Goal: Information Seeking & Learning: Learn about a topic

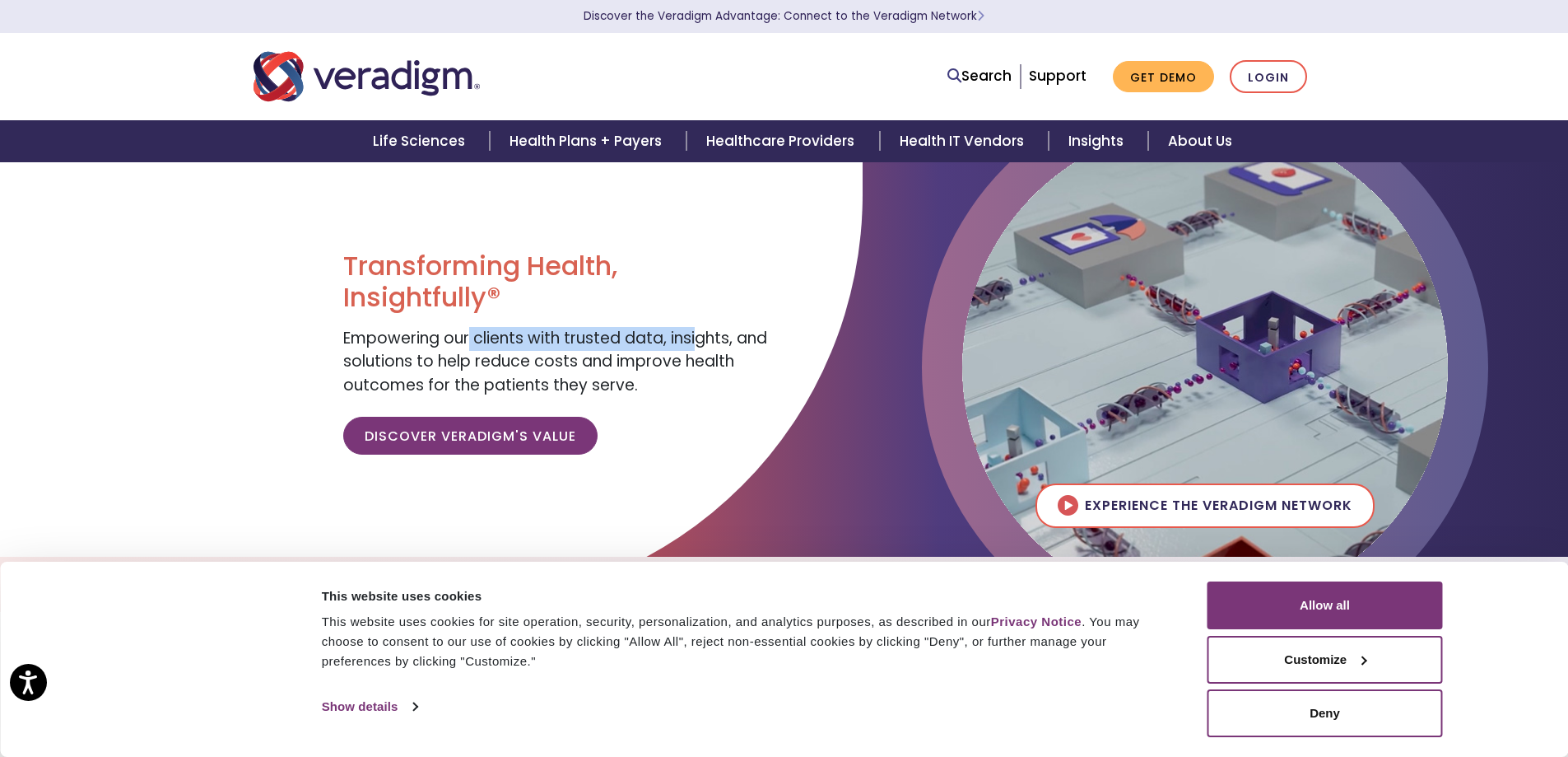
drag, startPoint x: 473, startPoint y: 339, endPoint x: 702, endPoint y: 342, distance: 229.0
click at [702, 342] on span "Empowering our clients with trusted data, insights, and solutions to help reduc…" at bounding box center [556, 361] width 424 height 69
click at [753, 353] on div "Transforming Health, Insightfully® Empowering our clients with trusted data, in…" at bounding box center [558, 358] width 429 height 217
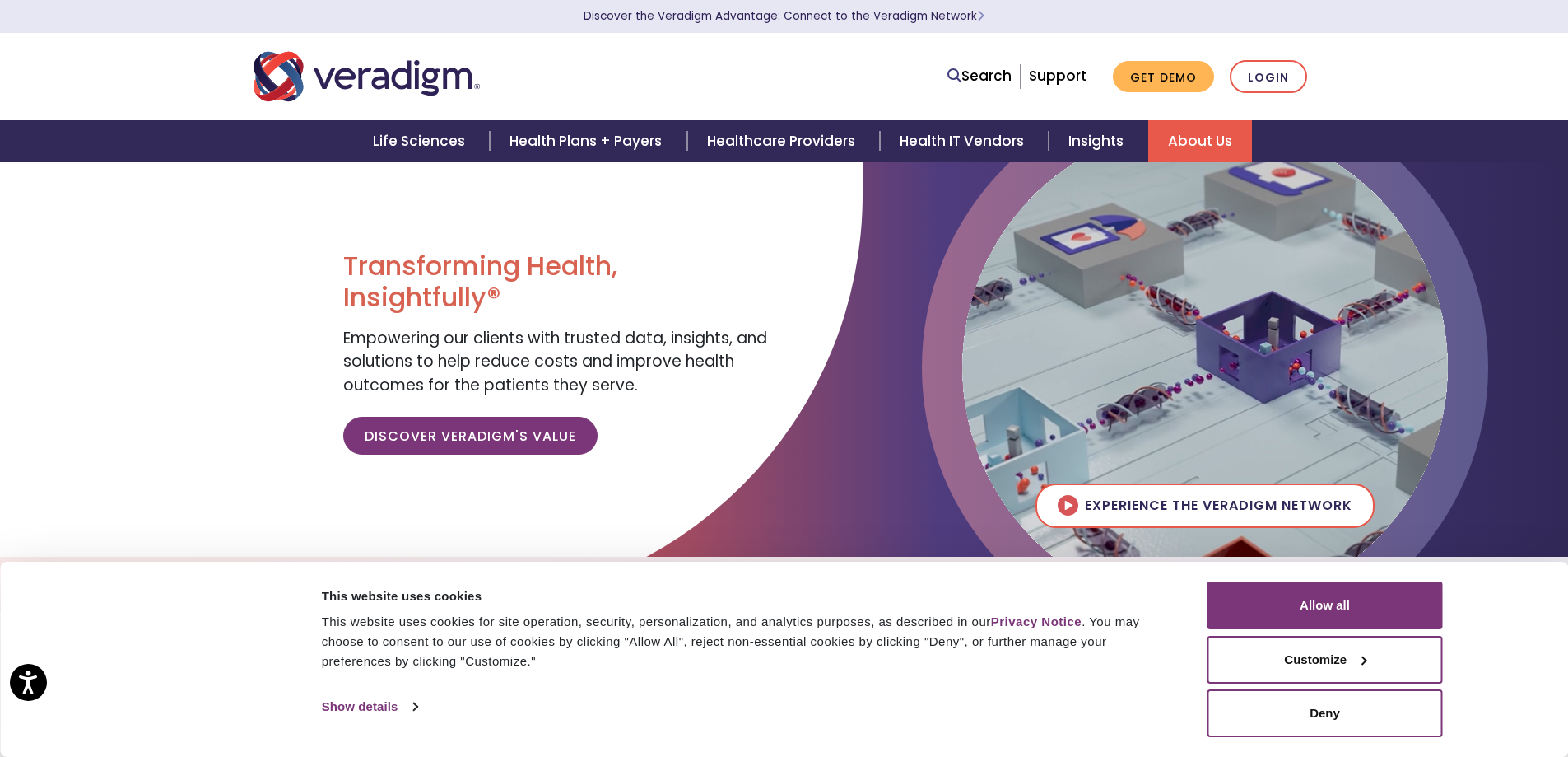
click at [1215, 137] on link "About Us" at bounding box center [1200, 141] width 104 height 42
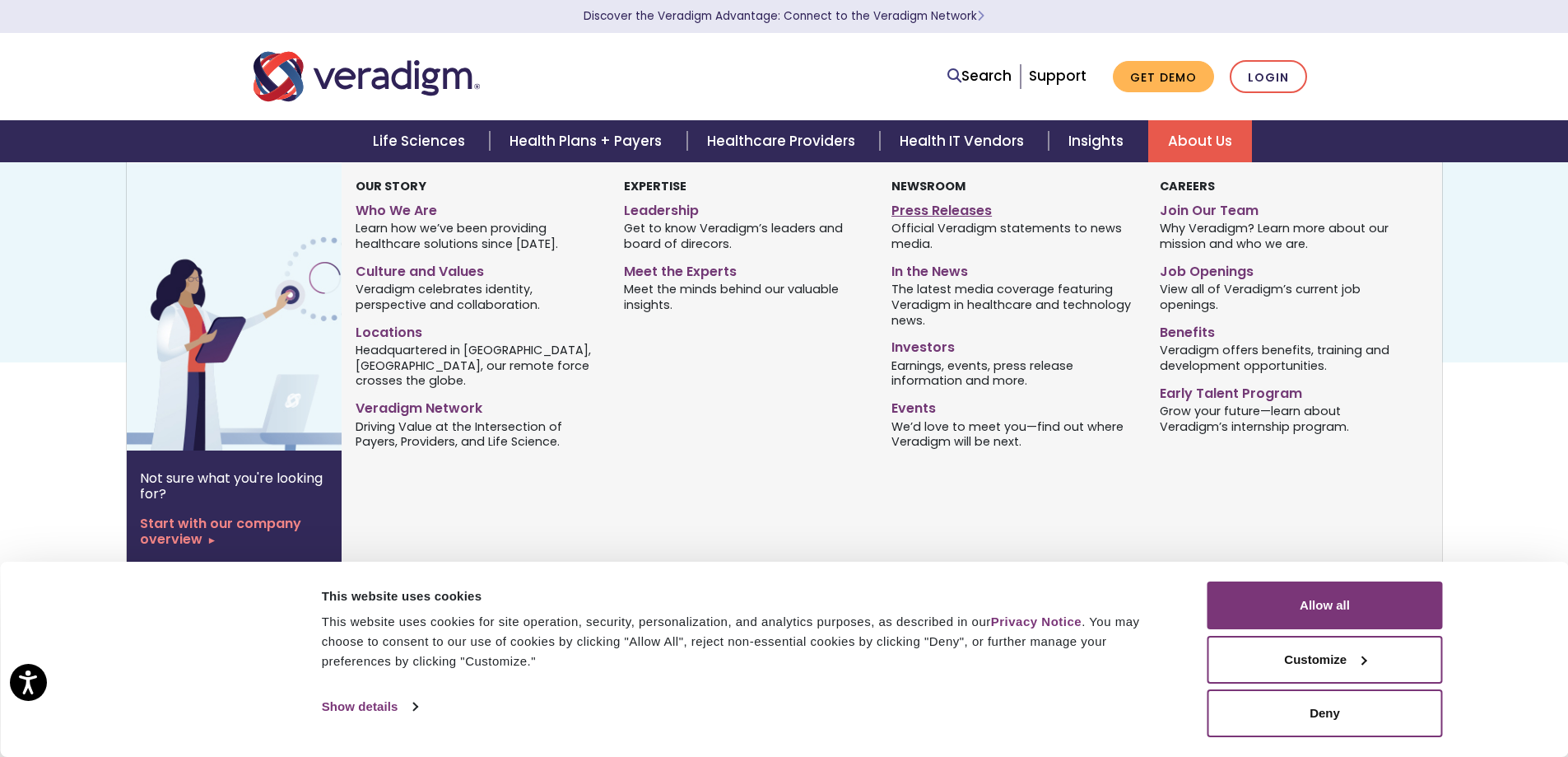
click at [933, 211] on link "Press Releases" at bounding box center [1012, 208] width 243 height 23
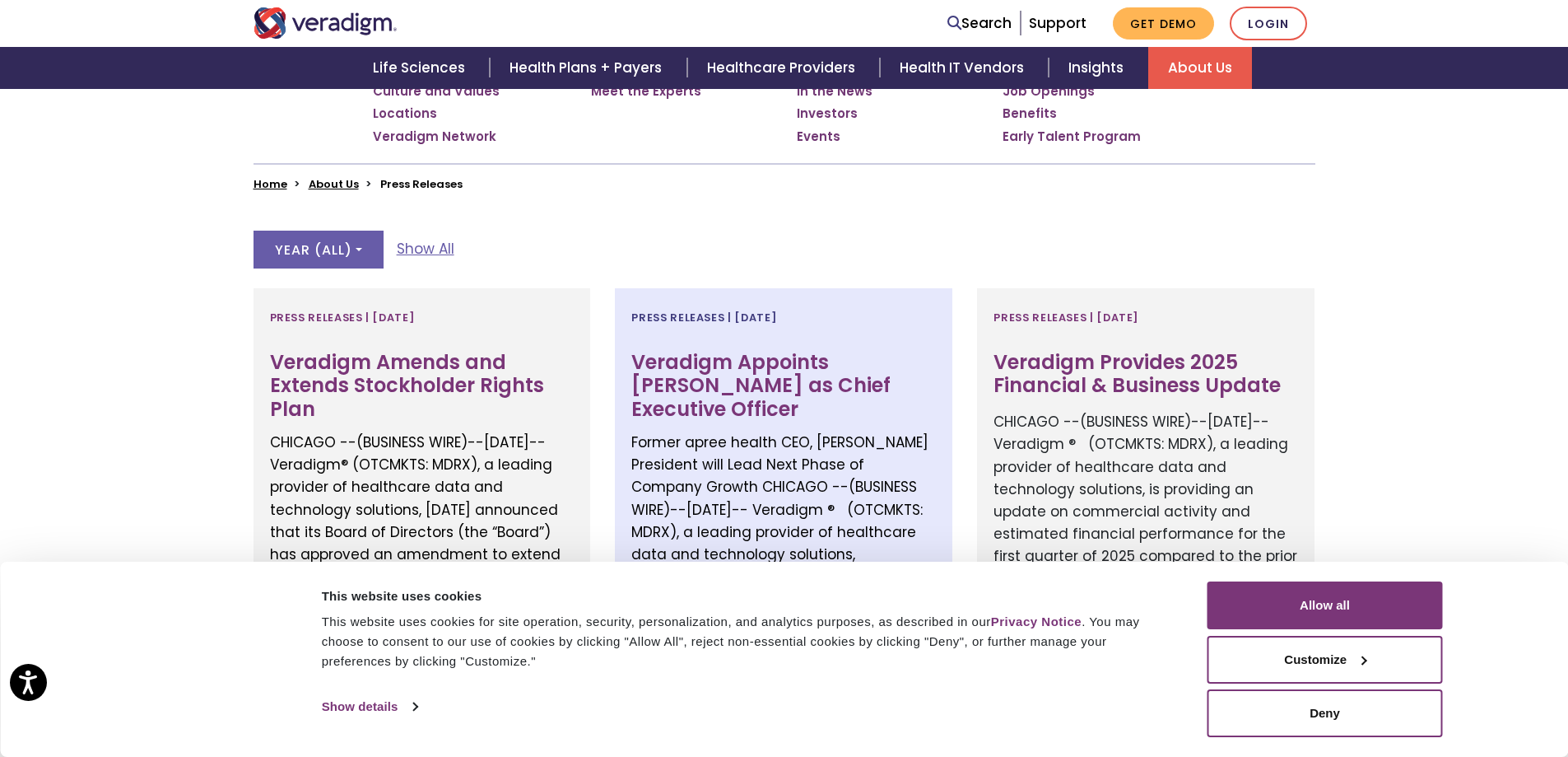
scroll to position [220, 0]
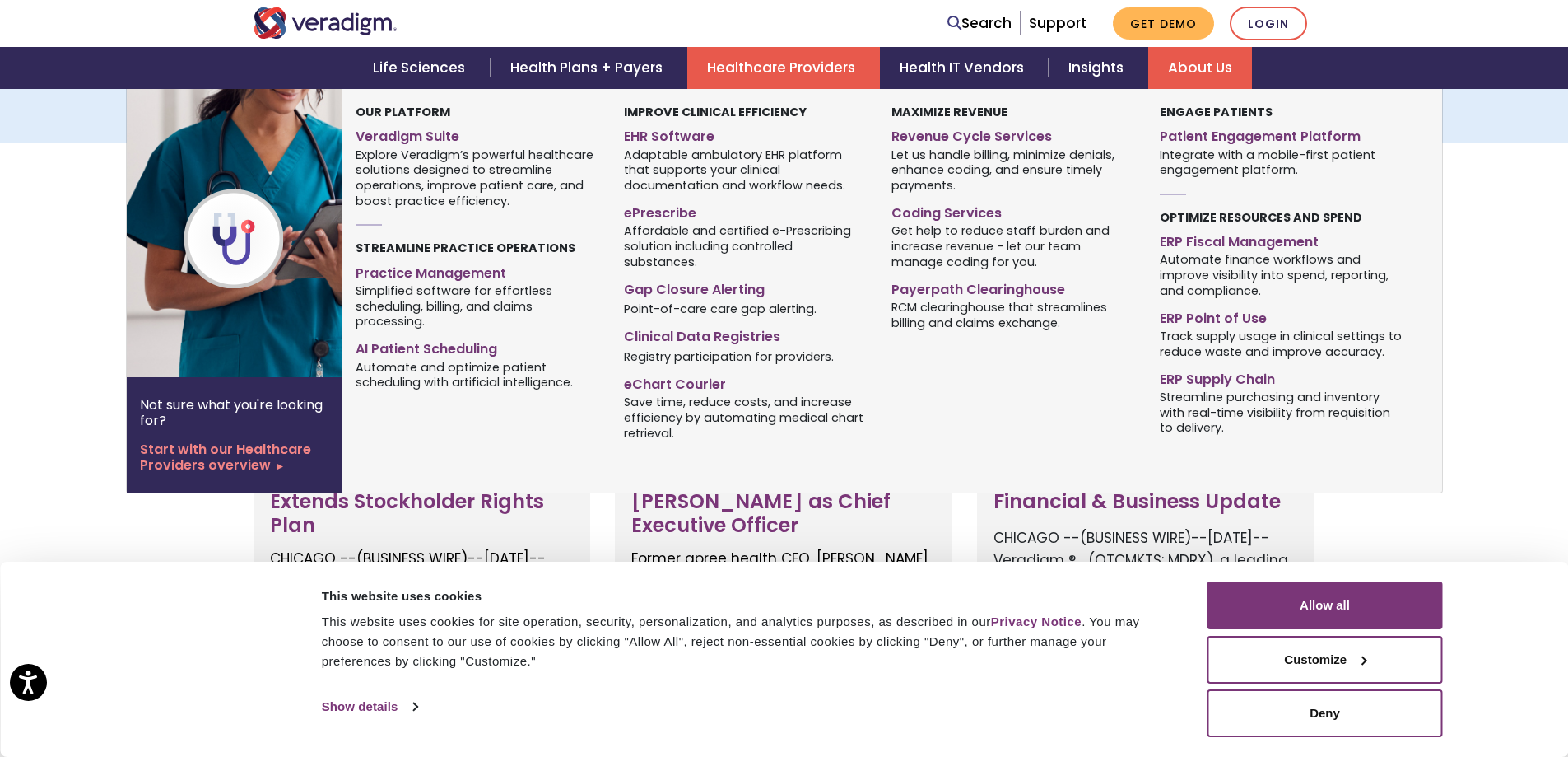
click at [775, 79] on link "Healthcare Providers" at bounding box center [784, 68] width 193 height 42
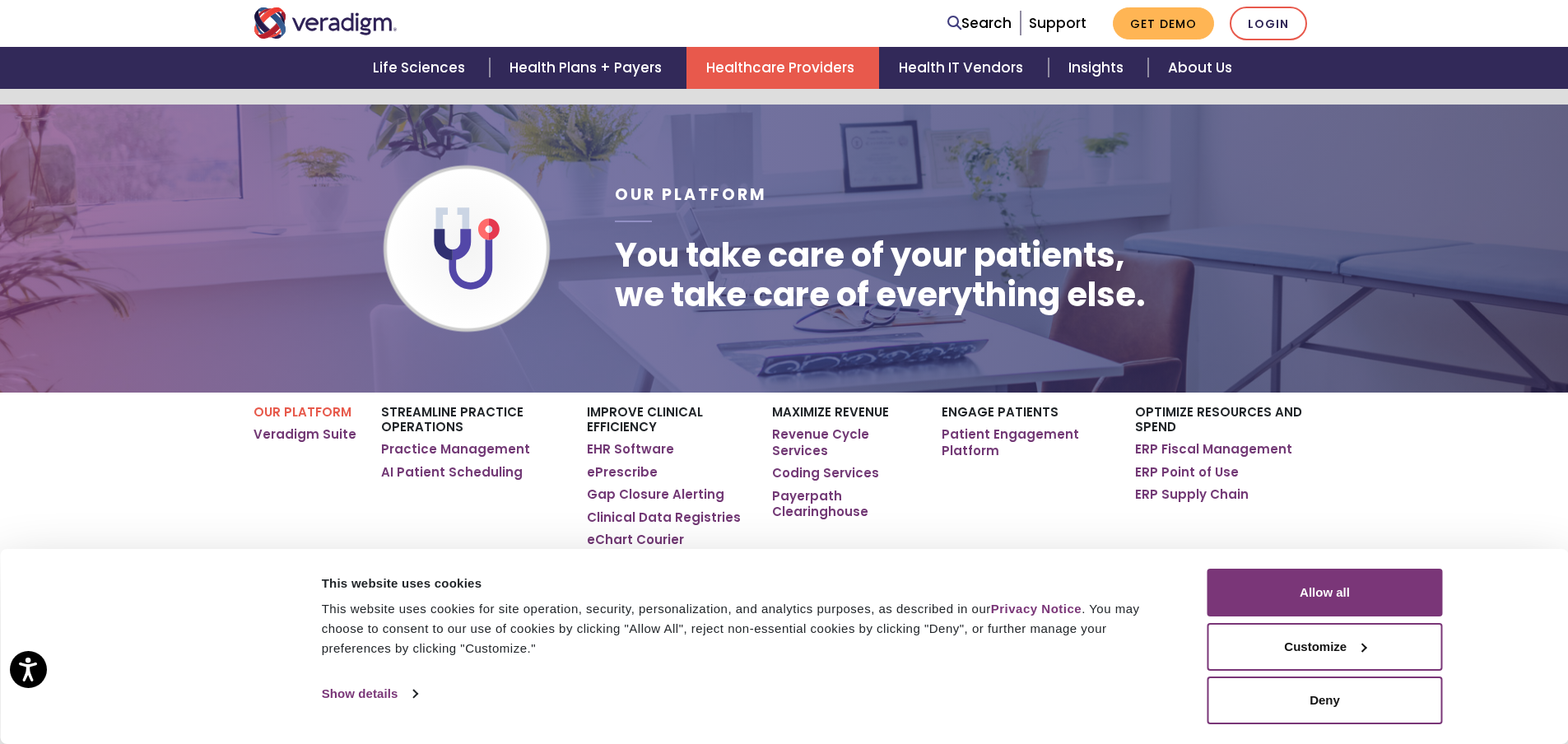
scroll to position [109, 0]
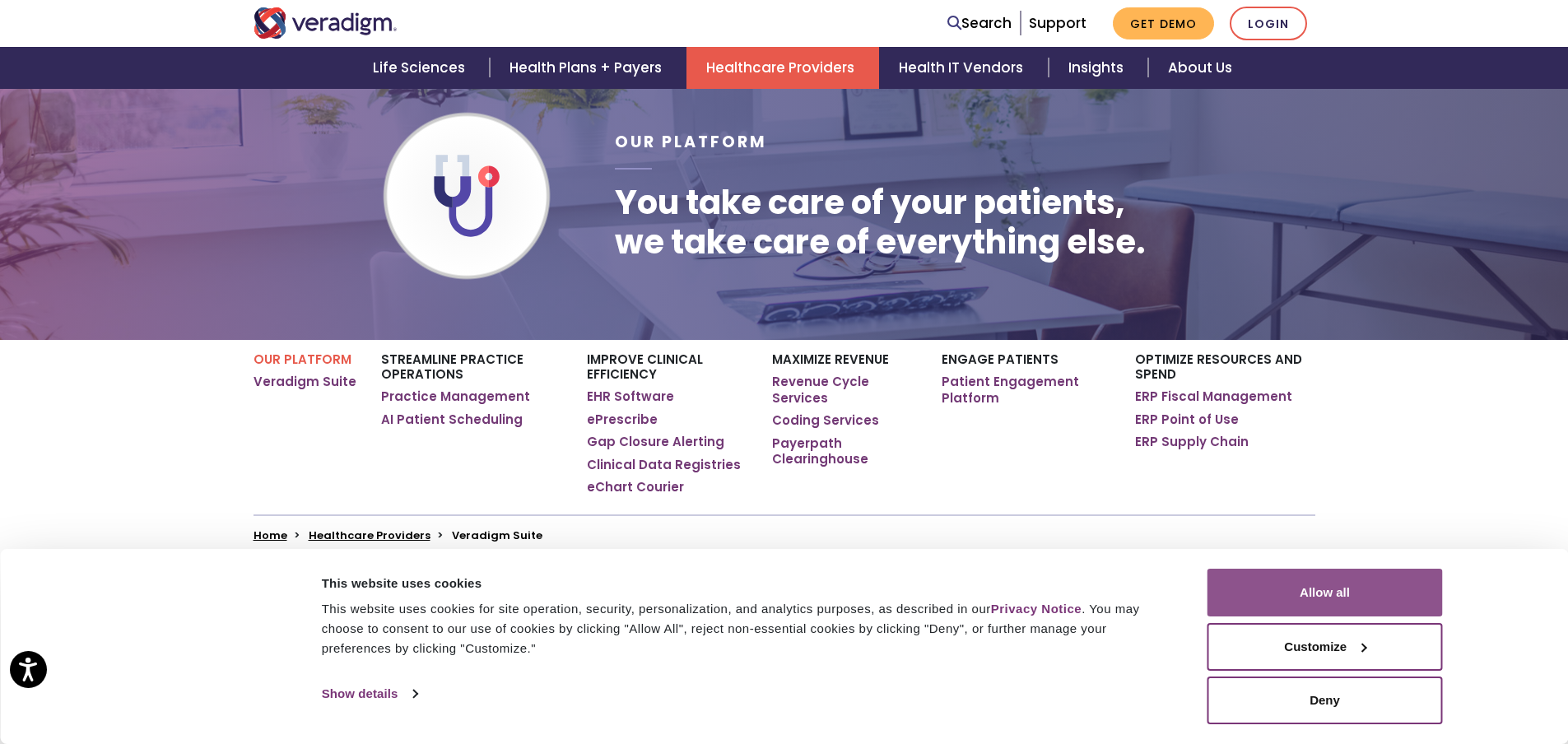
click at [1366, 592] on button "Allow all" at bounding box center [1325, 592] width 235 height 48
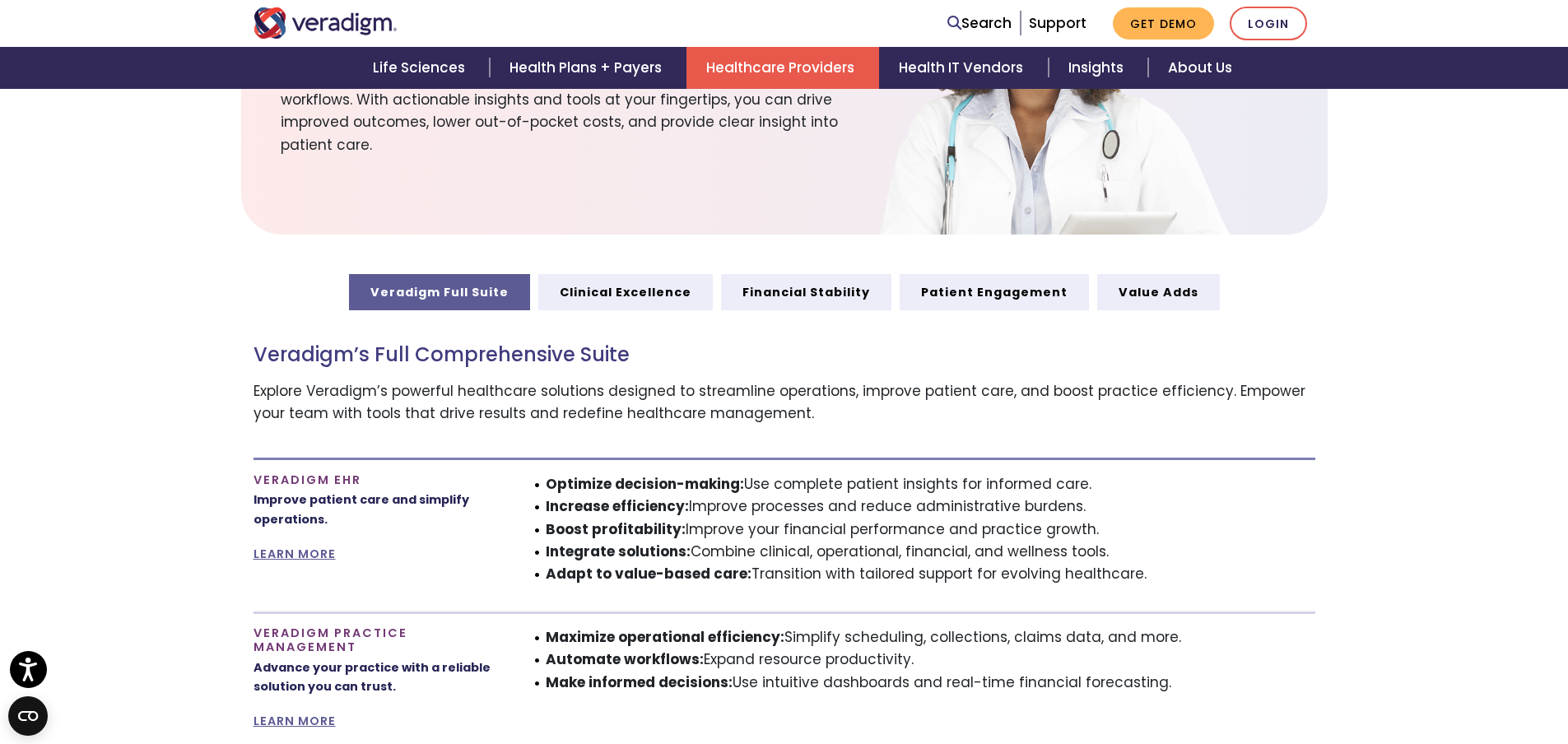
scroll to position [767, 0]
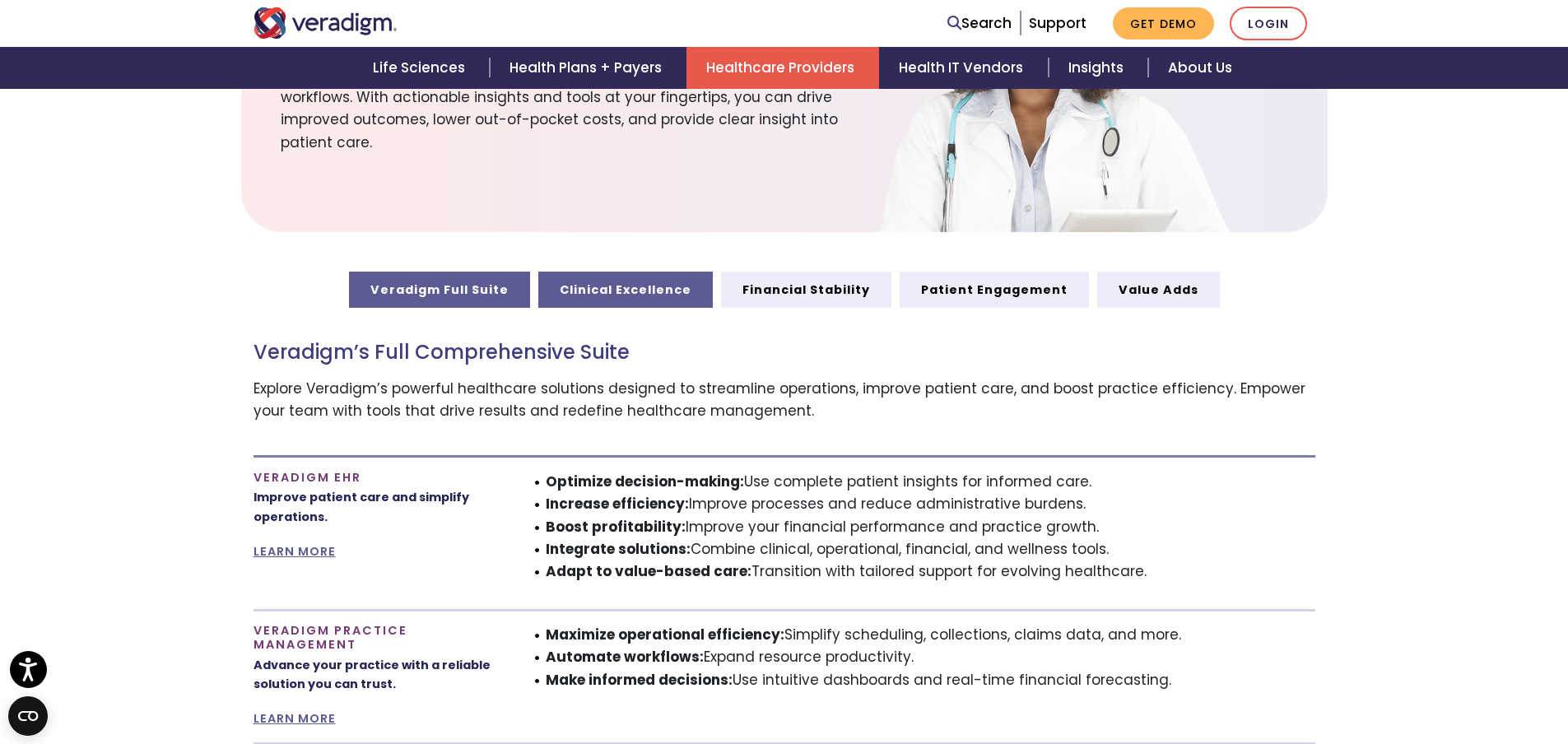
click at [664, 293] on link "Clinical Excellence" at bounding box center [625, 289] width 174 height 36
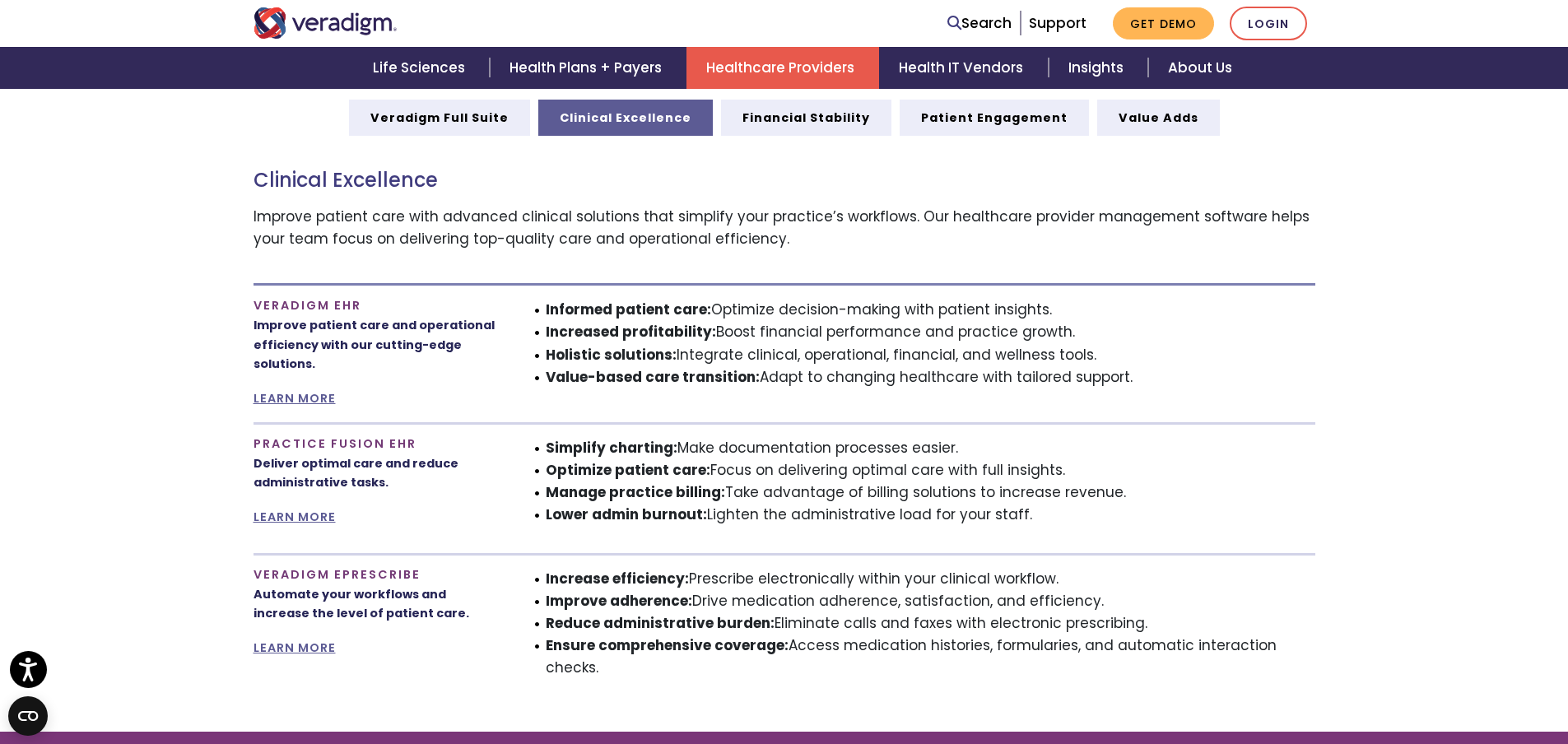
scroll to position [987, 0]
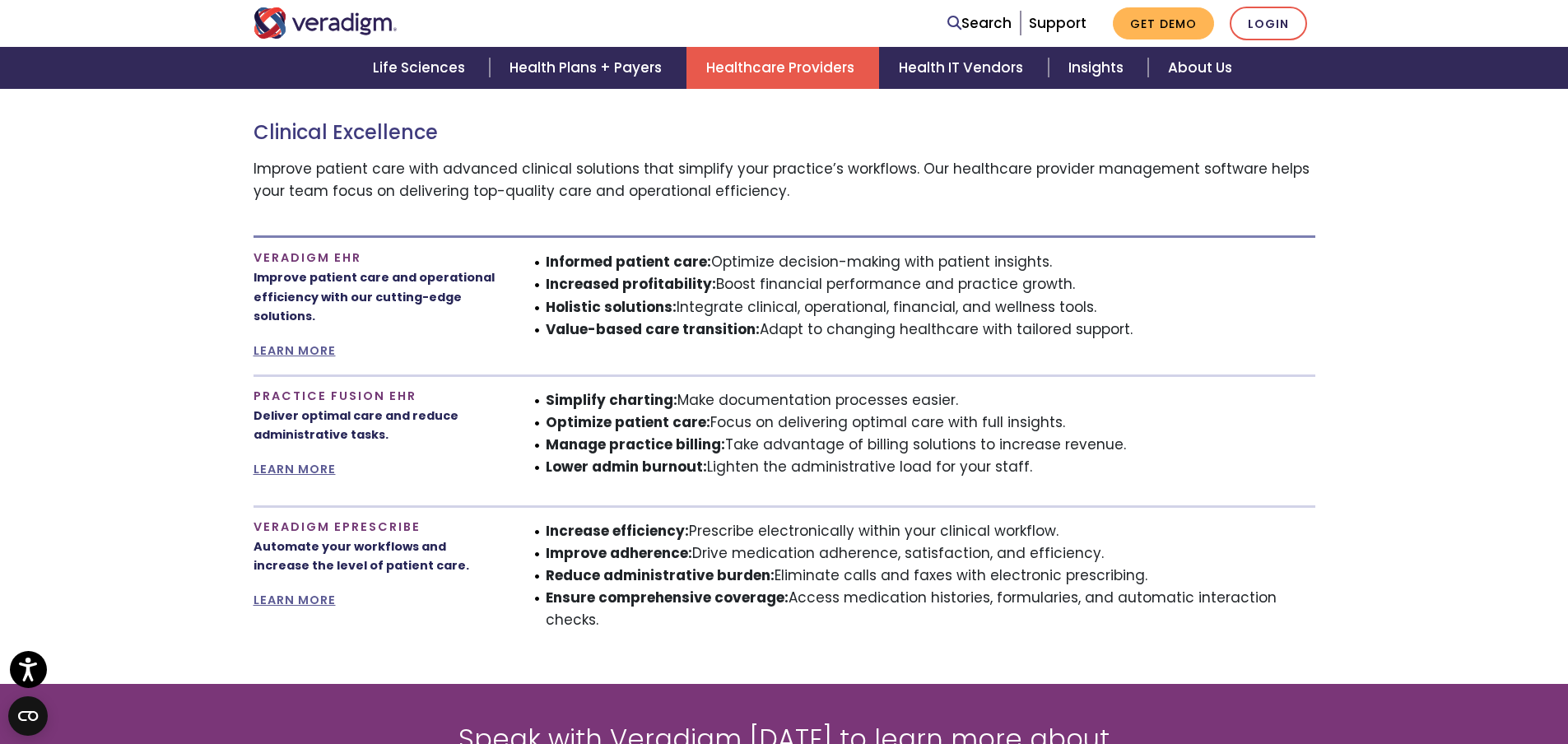
drag, startPoint x: 679, startPoint y: 400, endPoint x: 1068, endPoint y: 390, distance: 389.1
click at [1068, 390] on li "Simplify charting: Make documentation processes easier." at bounding box center [930, 400] width 770 height 23
click at [1069, 391] on li "Simplify charting: Make documentation processes easier." at bounding box center [930, 400] width 770 height 23
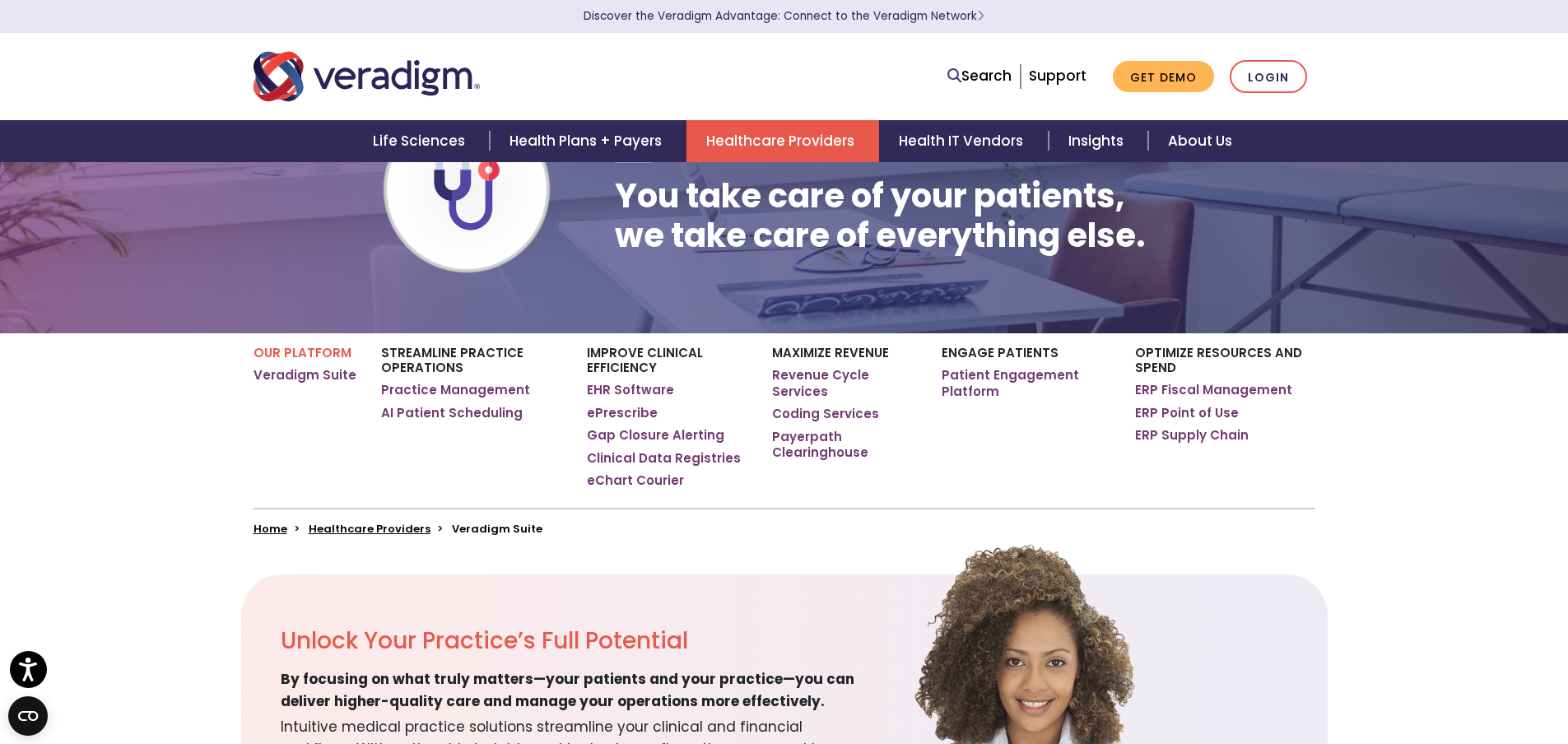
scroll to position [0, 0]
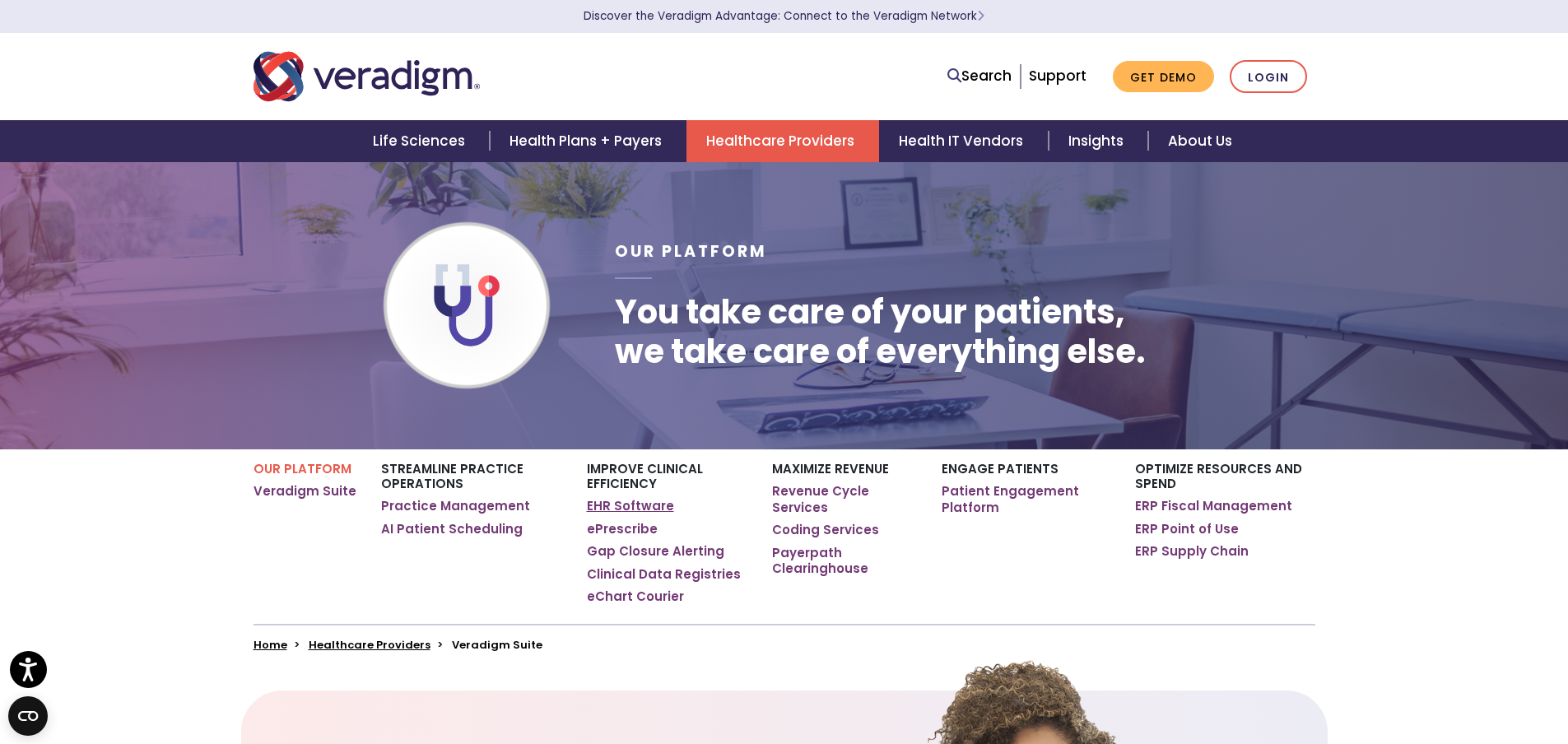
click at [623, 503] on link "EHR Software" at bounding box center [631, 506] width 88 height 16
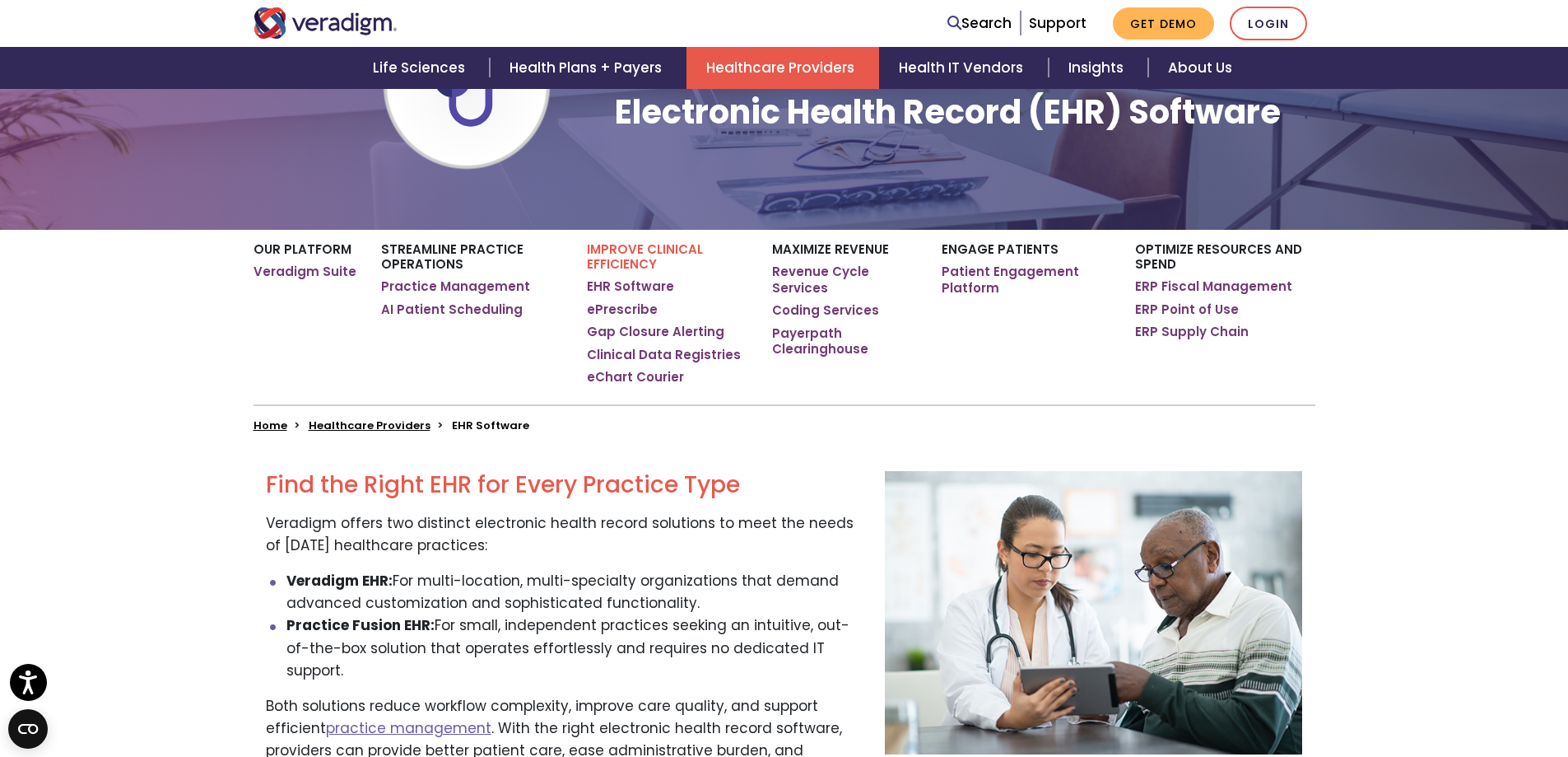
scroll to position [439, 0]
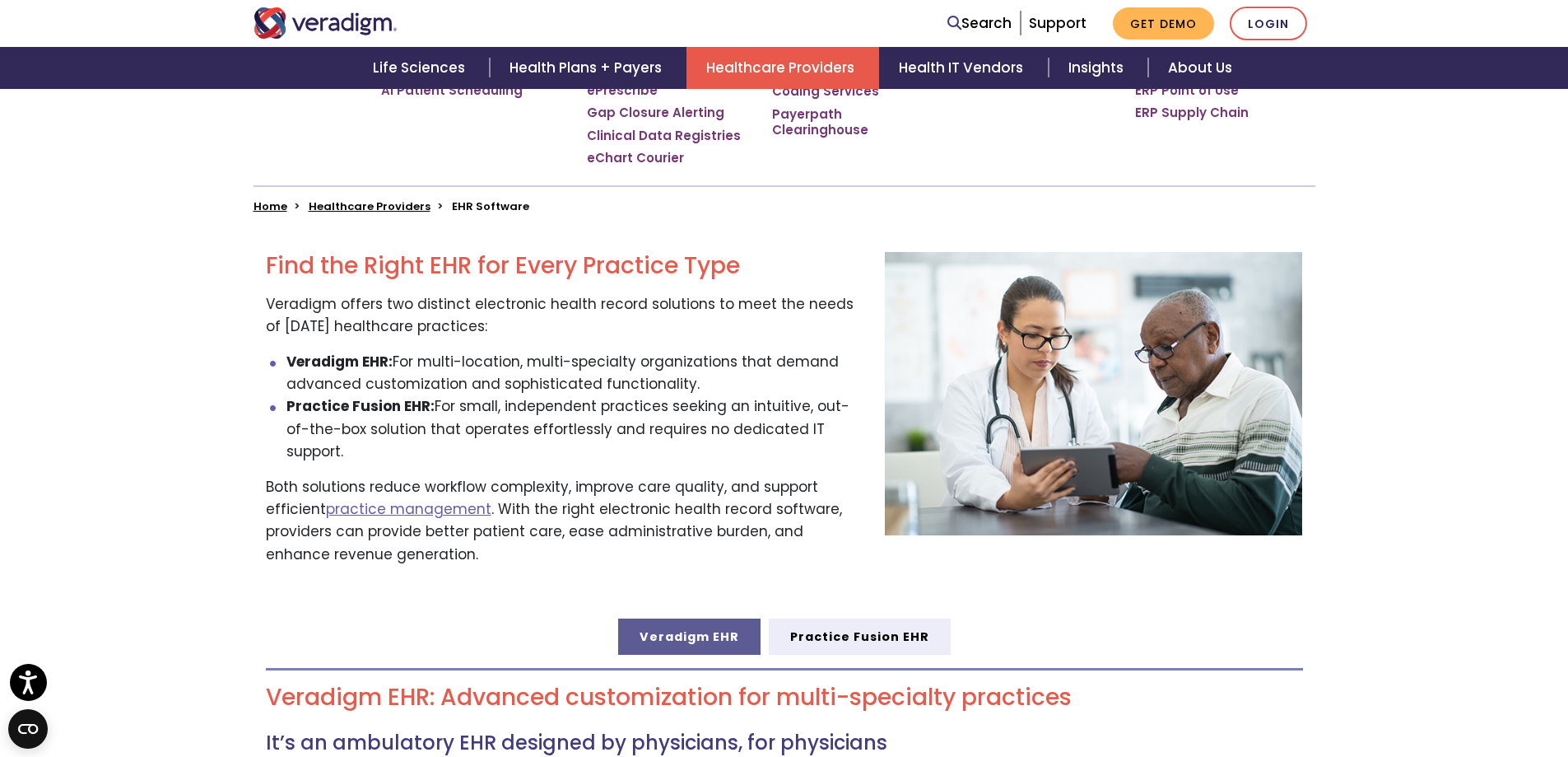
drag, startPoint x: 416, startPoint y: 364, endPoint x: 703, endPoint y: 378, distance: 287.3
click at [703, 377] on li "Veradigm EHR: For multi-location, multi-specialty organizations that demand adv…" at bounding box center [574, 373] width 574 height 44
click at [636, 371] on li "Veradigm EHR: For multi-location, multi-specialty organizations that demand adv…" at bounding box center [574, 373] width 574 height 44
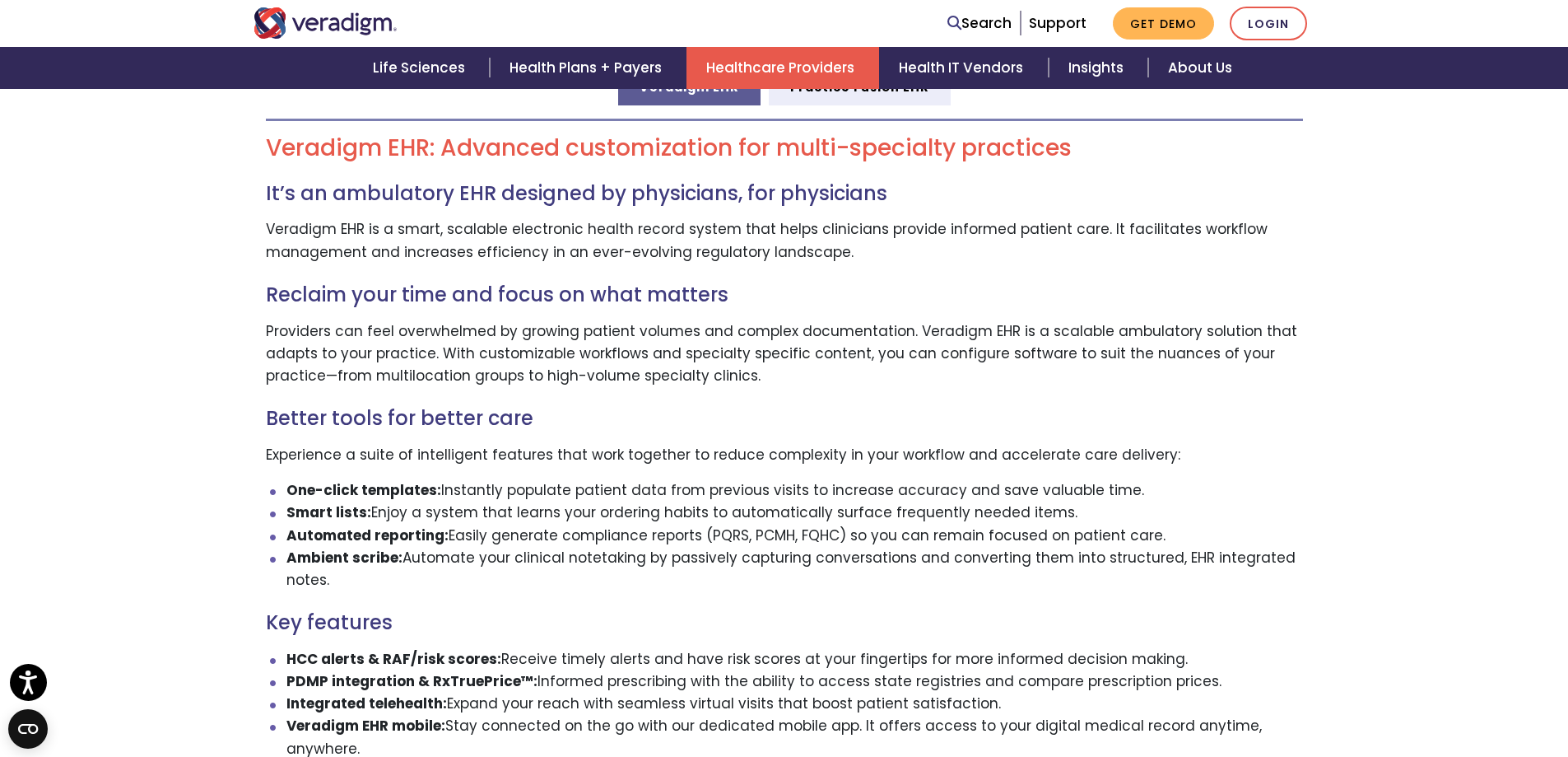
scroll to position [1097, 0]
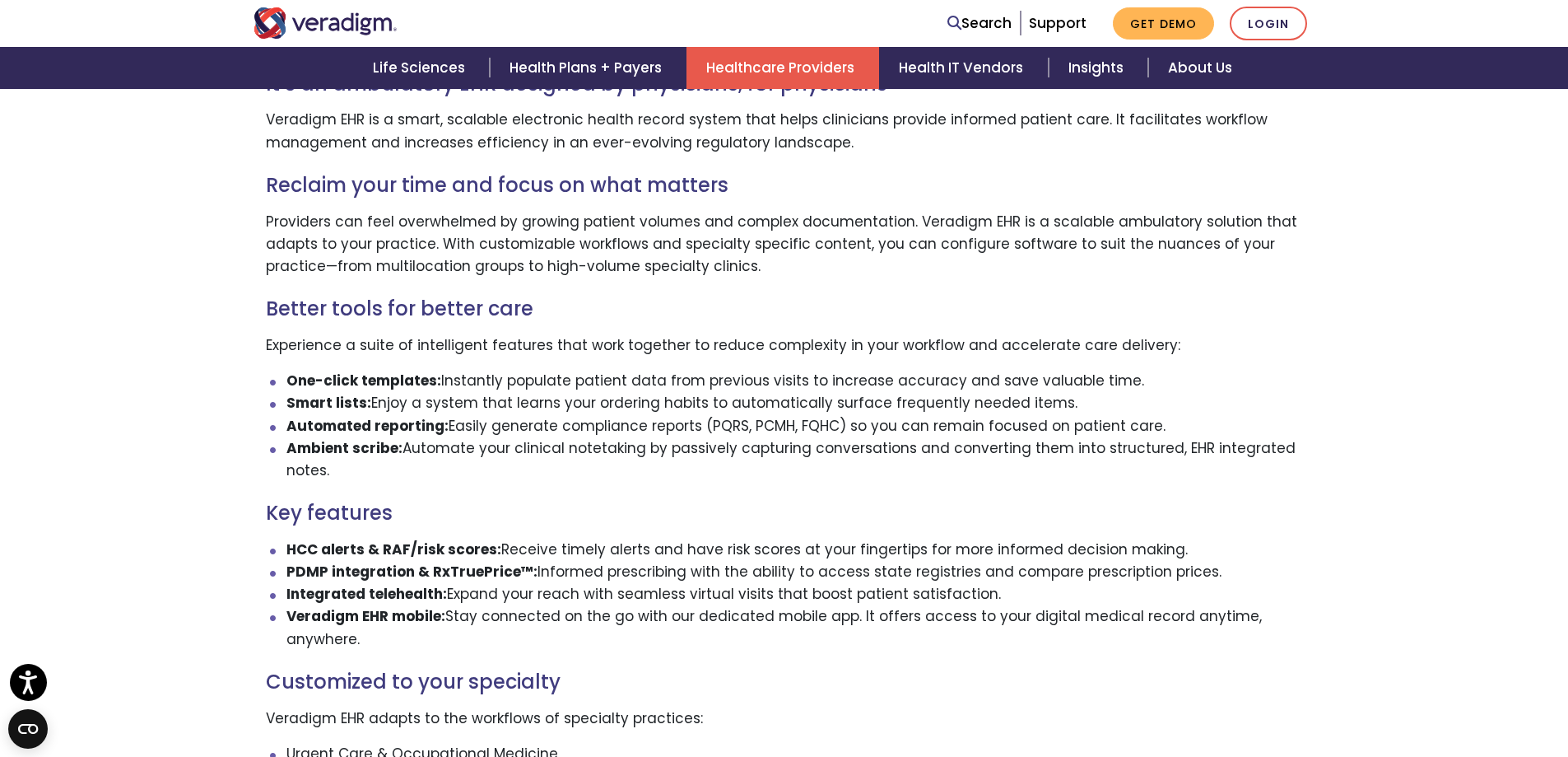
drag, startPoint x: 371, startPoint y: 382, endPoint x: 1063, endPoint y: 387, distance: 692.0
click at [1063, 392] on li "Smart lists: Enjoy a system that learns your ordering habits to automatically s…" at bounding box center [795, 402] width 1017 height 23
